Goal: Information Seeking & Learning: Learn about a topic

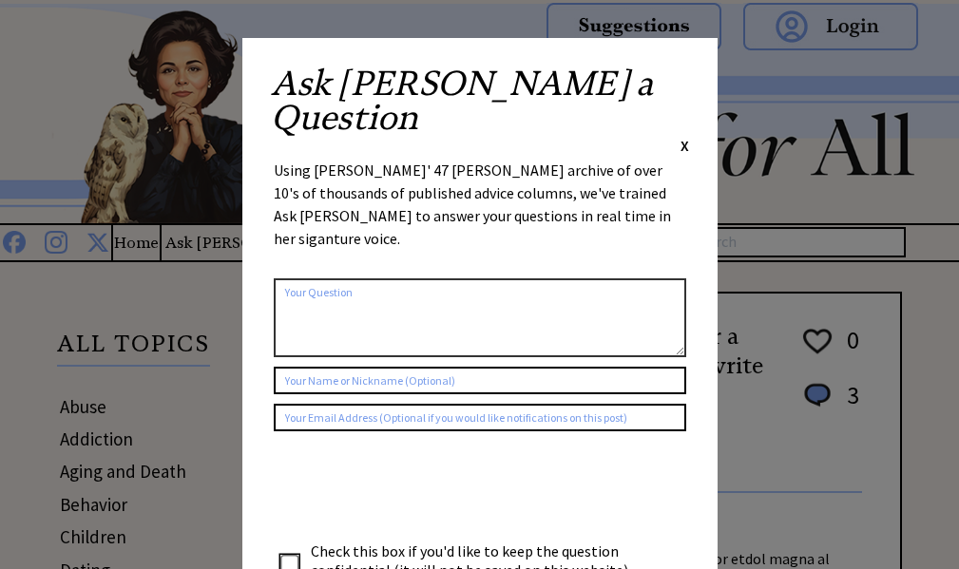
click at [681, 136] on span "X" at bounding box center [685, 145] width 9 height 19
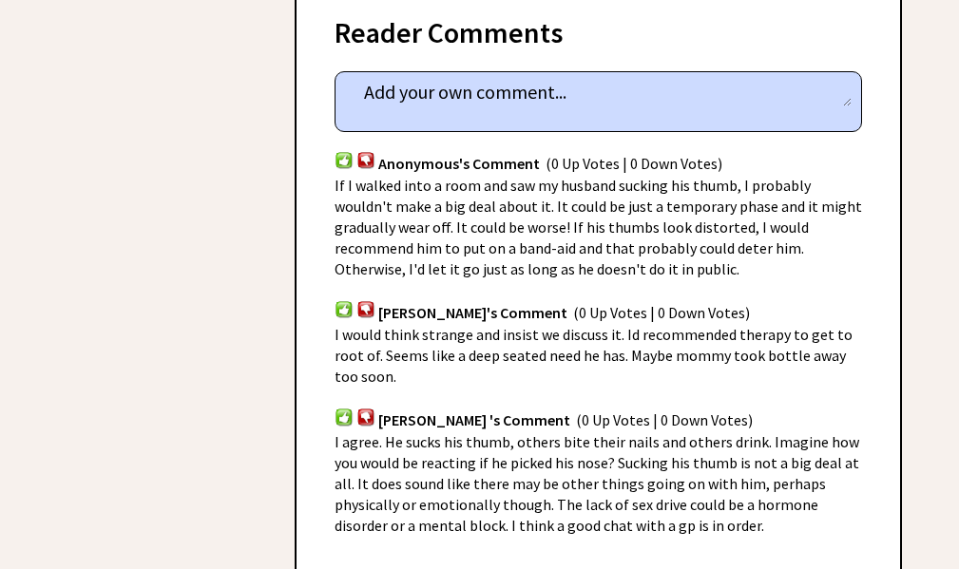
scroll to position [1160, 0]
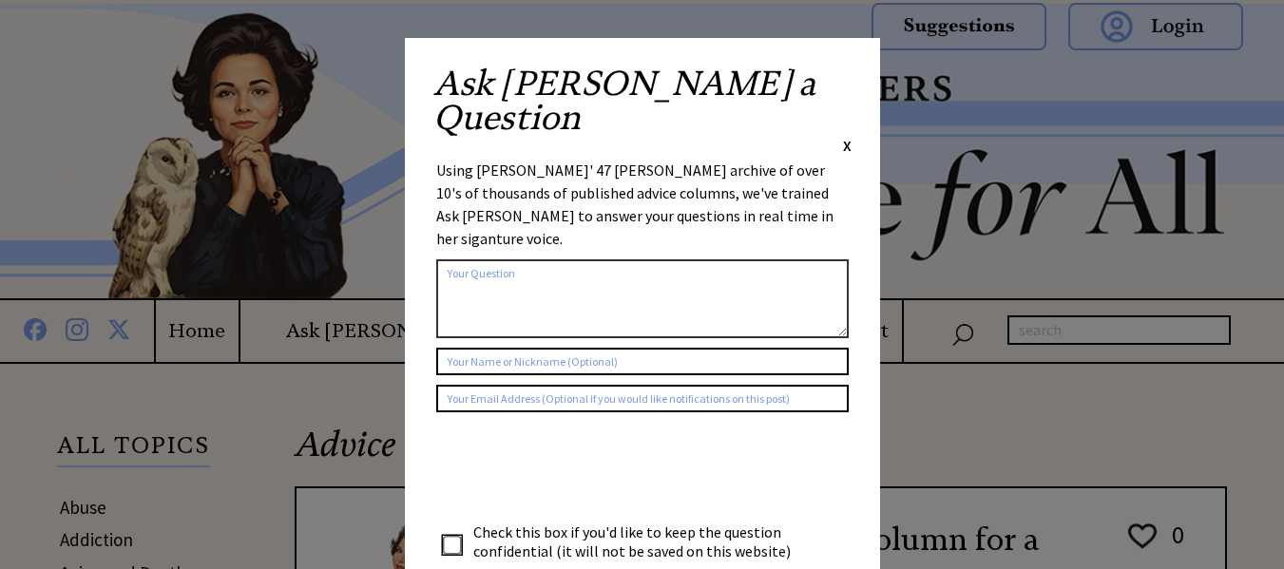
click at [847, 136] on span "X" at bounding box center [847, 145] width 9 height 19
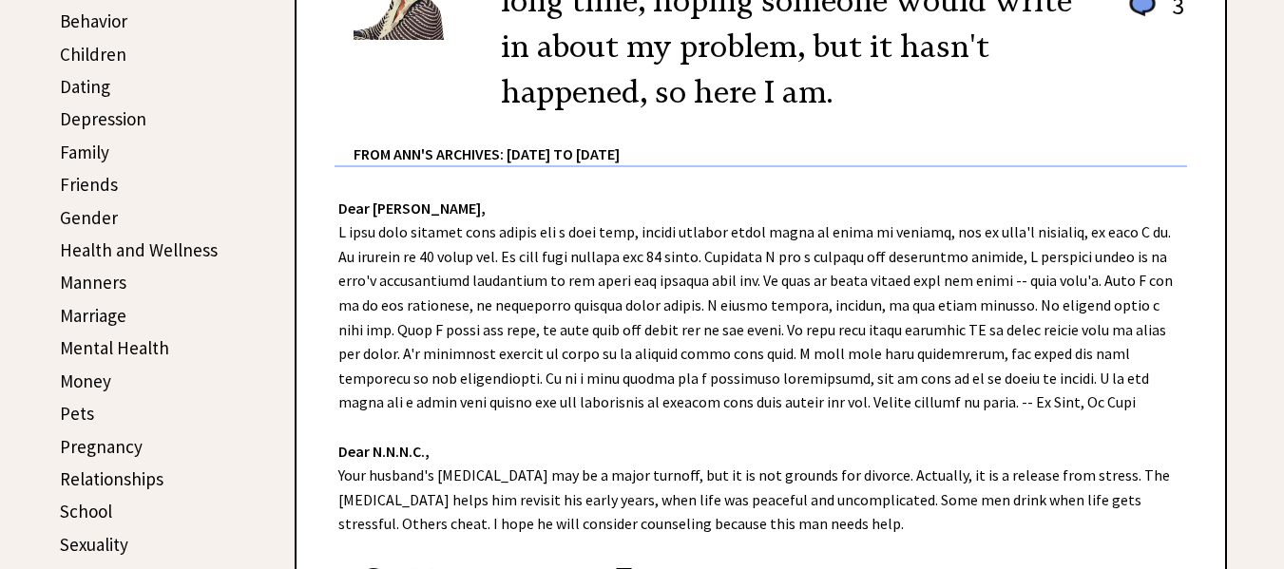
scroll to position [584, 0]
click at [90, 183] on link "Friends" at bounding box center [89, 185] width 58 height 23
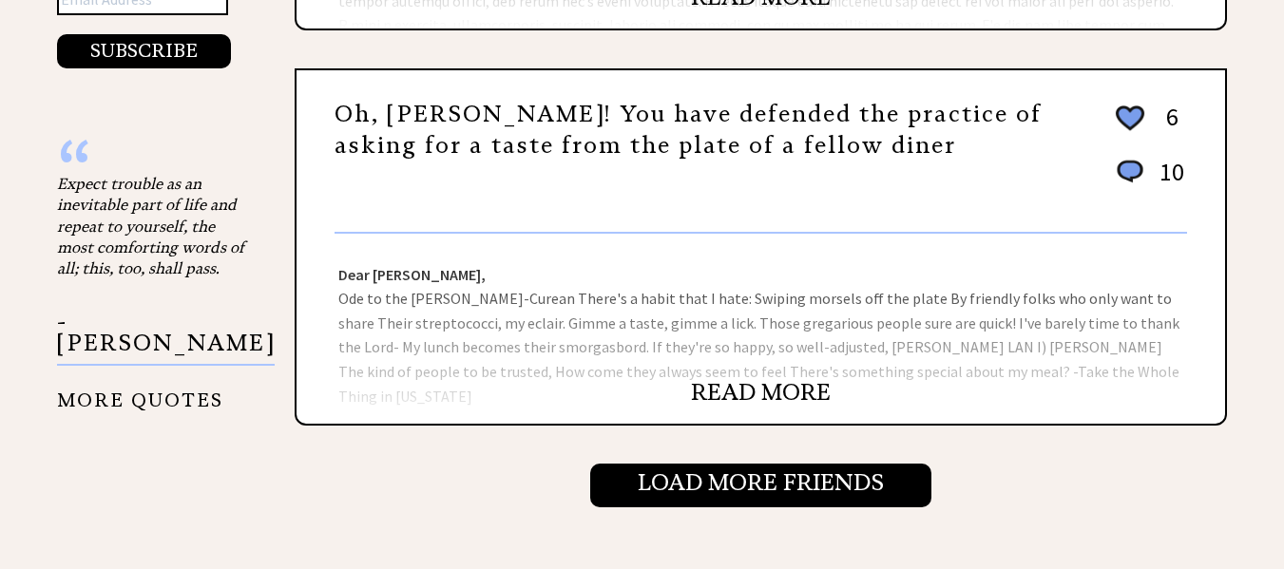
scroll to position [2019, 0]
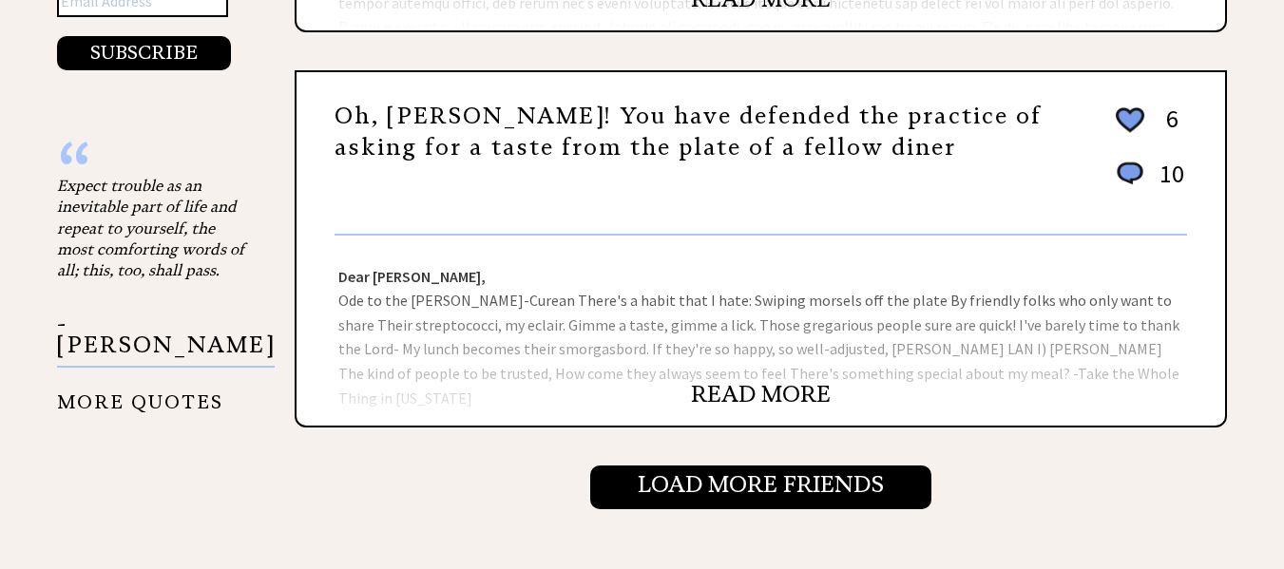
click at [757, 386] on link "READ MORE" at bounding box center [761, 394] width 140 height 29
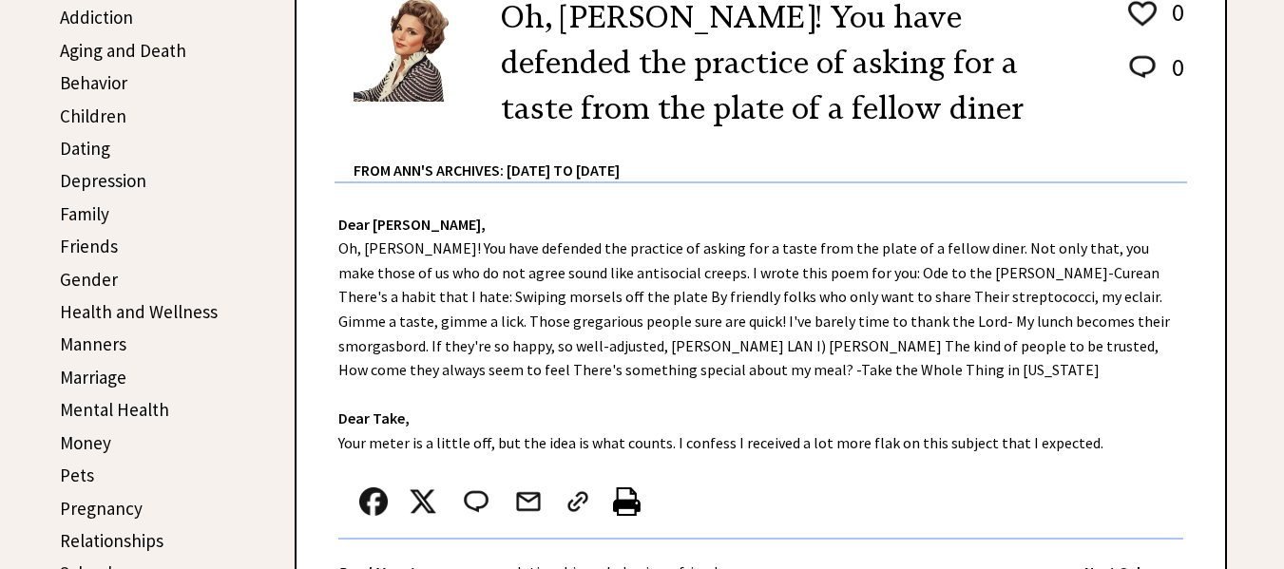
scroll to position [522, 0]
click at [81, 119] on link "Children" at bounding box center [93, 117] width 67 height 23
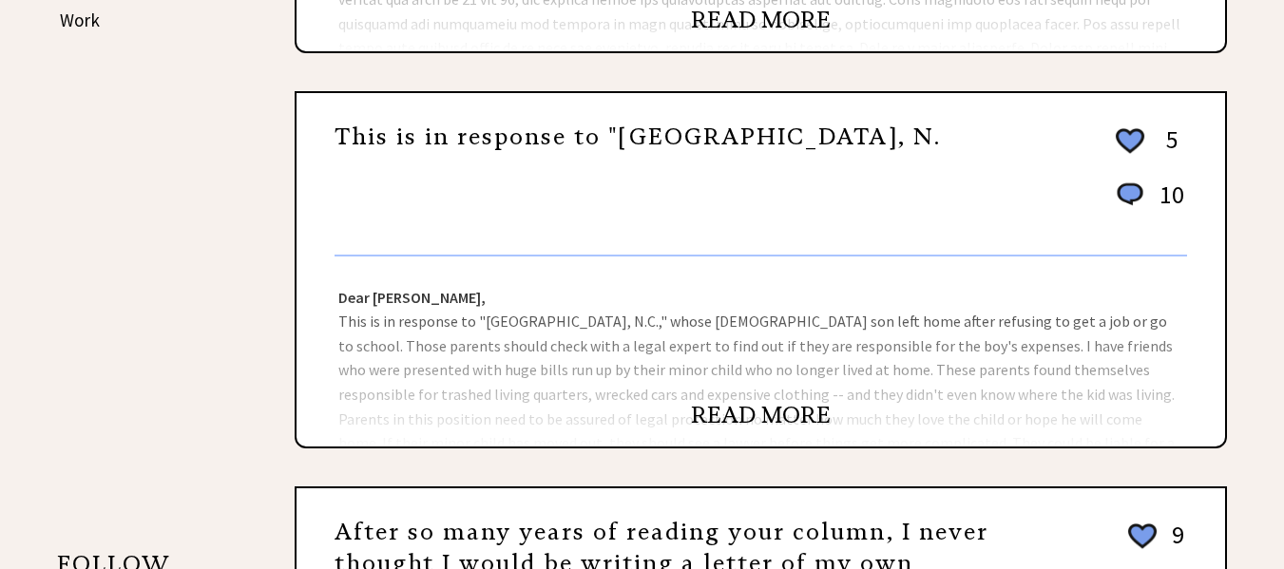
scroll to position [1208, 0]
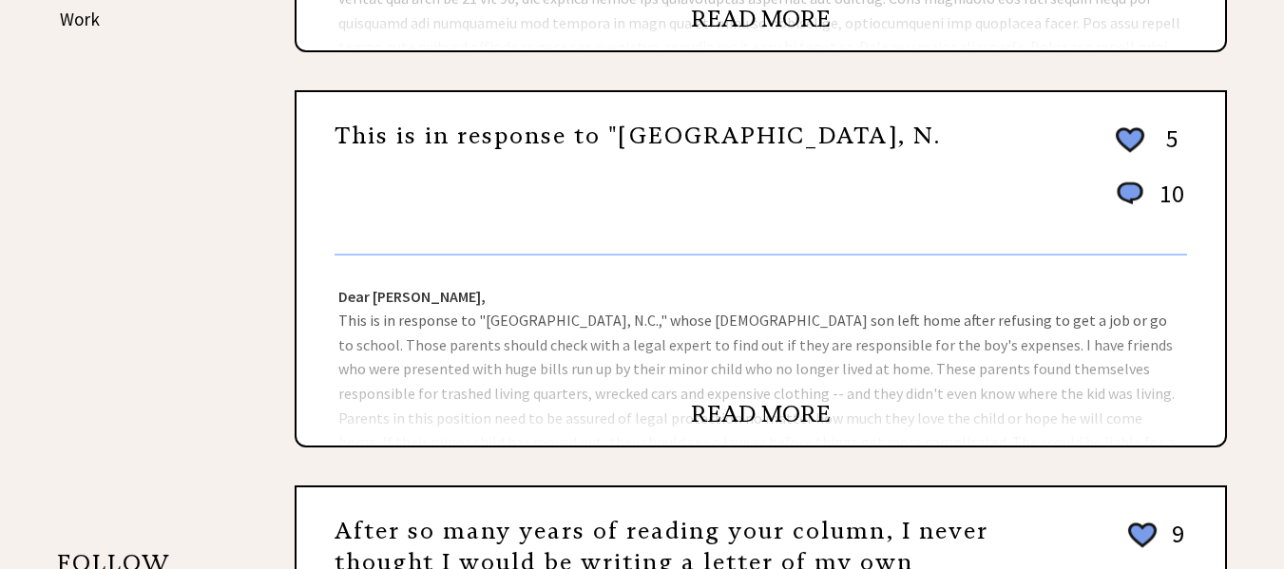
click at [781, 408] on link "READ MORE" at bounding box center [761, 414] width 140 height 29
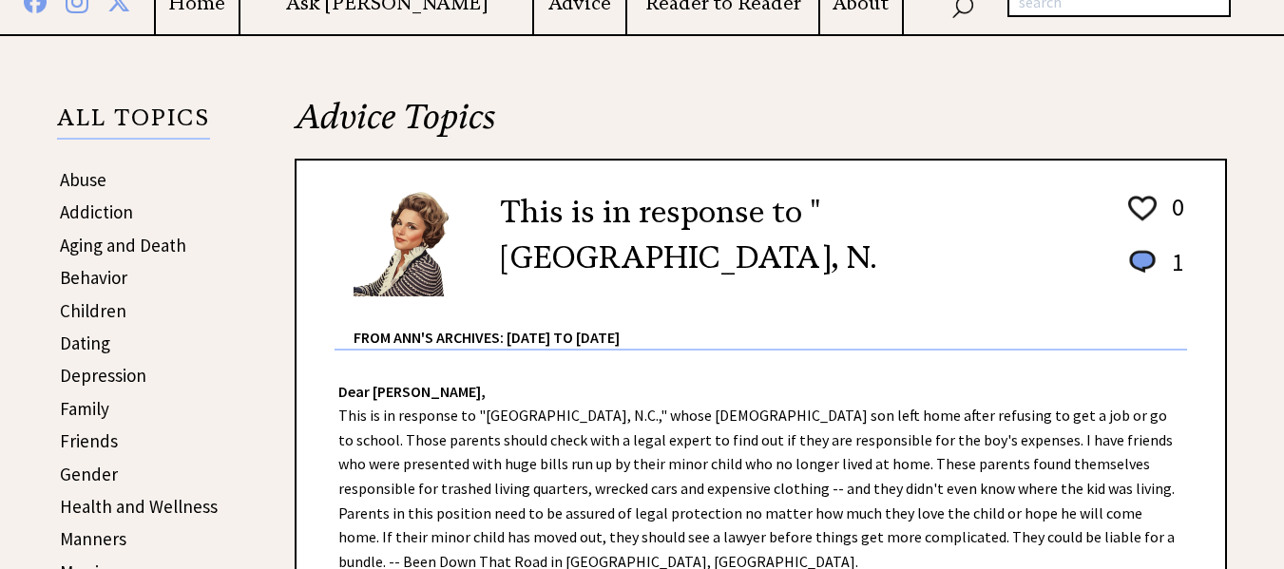
scroll to position [327, 0]
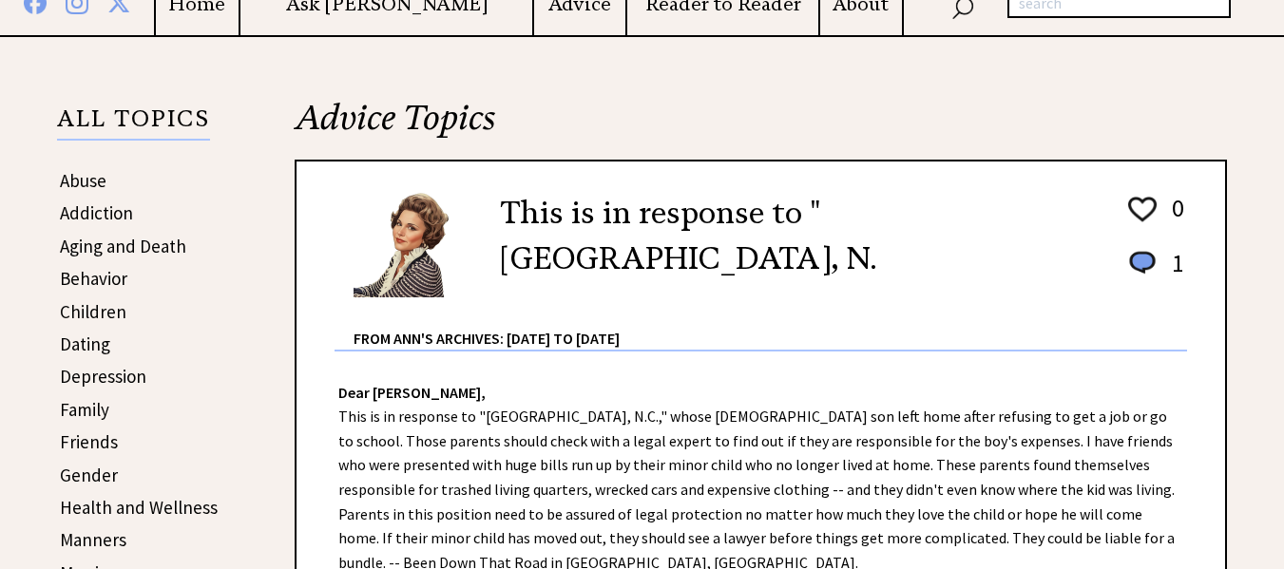
click at [80, 312] on link "Children" at bounding box center [93, 311] width 67 height 23
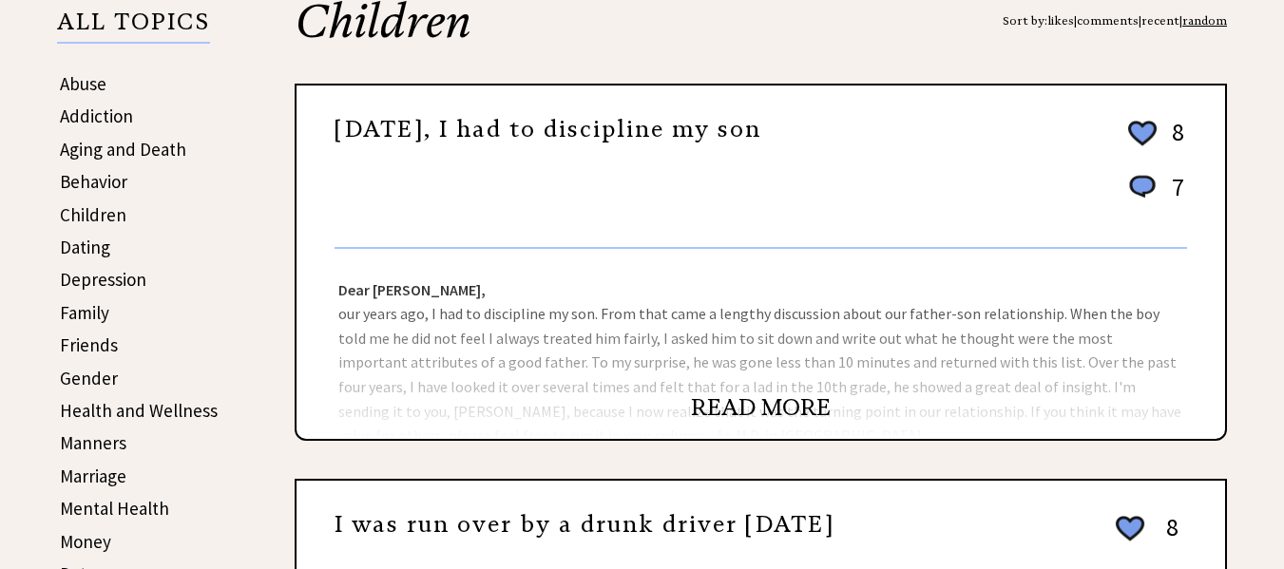
scroll to position [425, 0]
click at [738, 416] on link "READ MORE" at bounding box center [761, 407] width 140 height 29
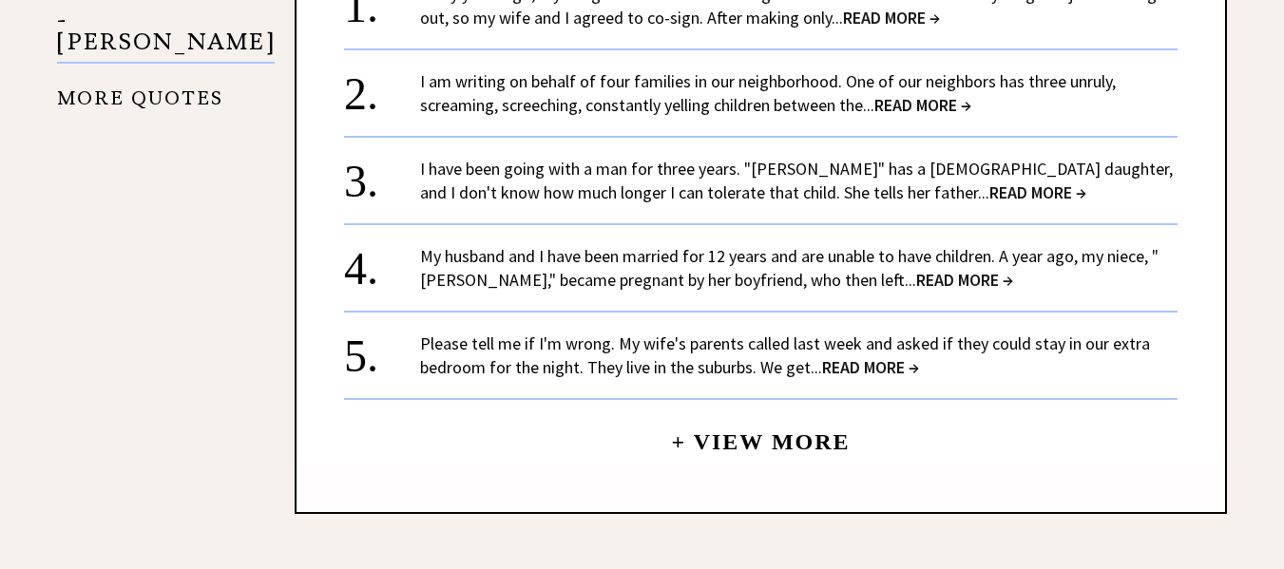
scroll to position [1917, 0]
